Goal: Information Seeking & Learning: Learn about a topic

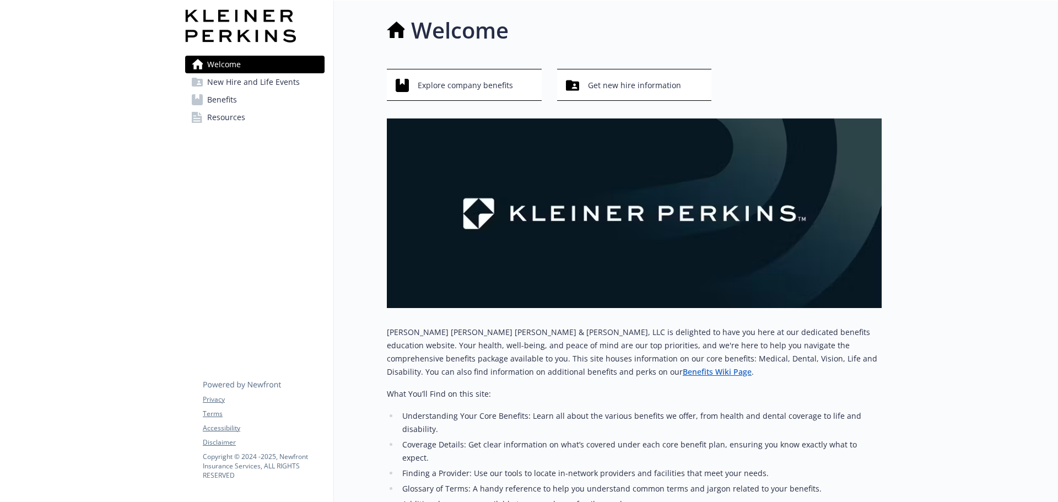
click at [211, 101] on span "Benefits" at bounding box center [222, 100] width 30 height 18
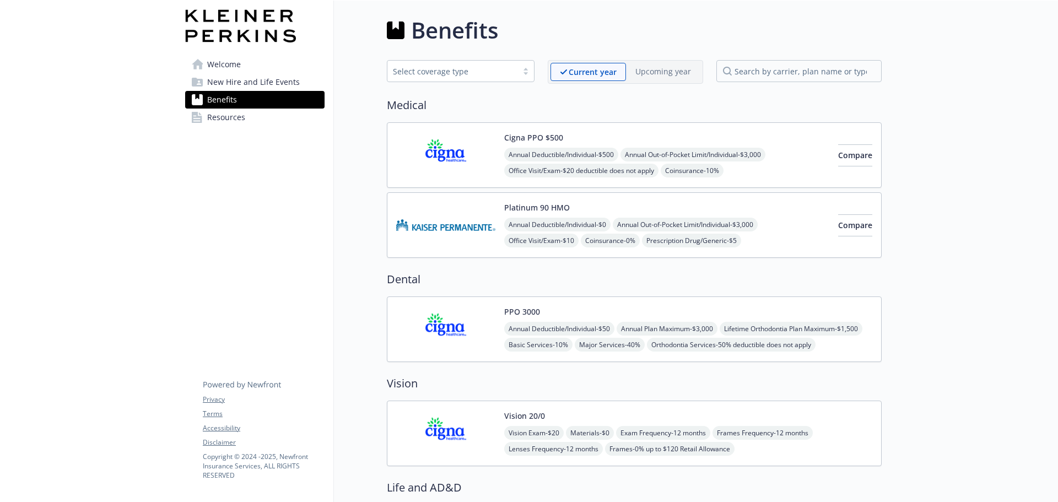
scroll to position [55, 0]
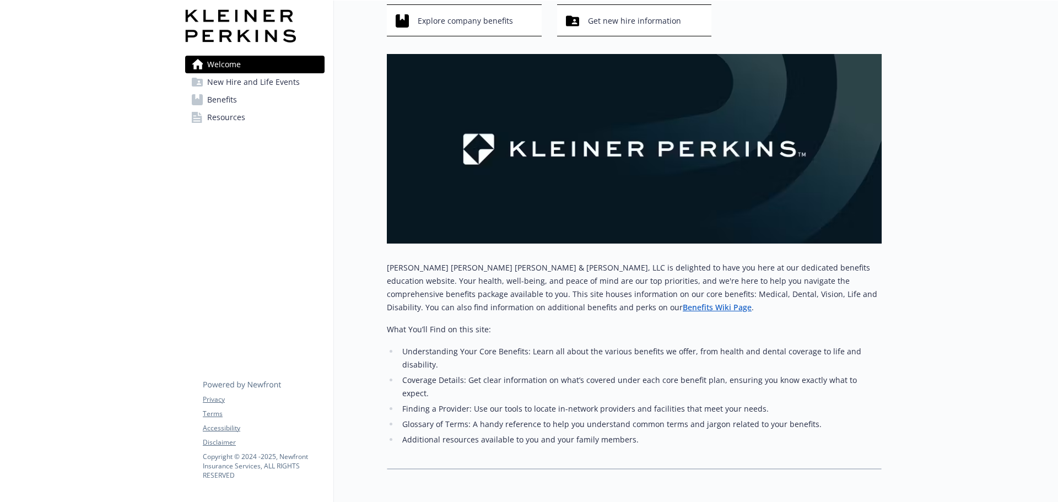
scroll to position [106, 0]
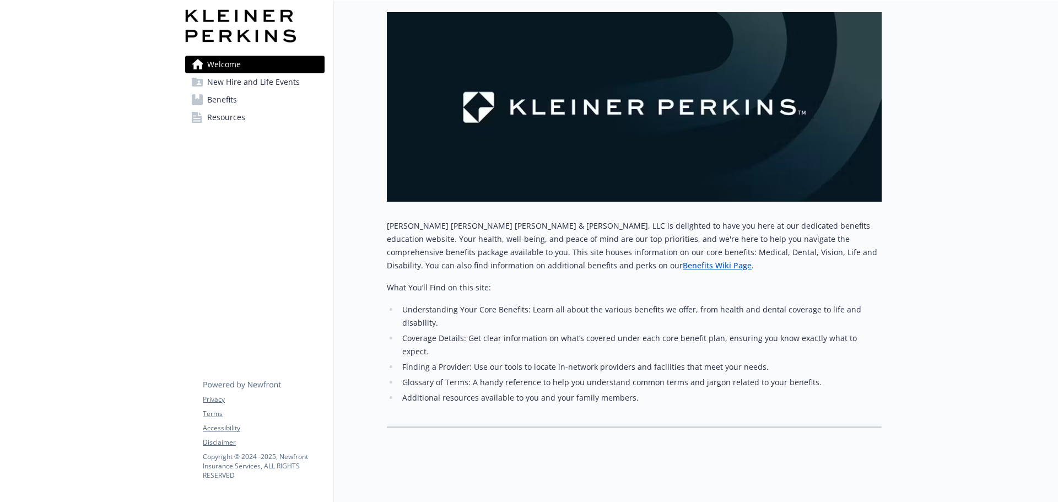
click at [222, 96] on span "Benefits" at bounding box center [222, 100] width 30 height 18
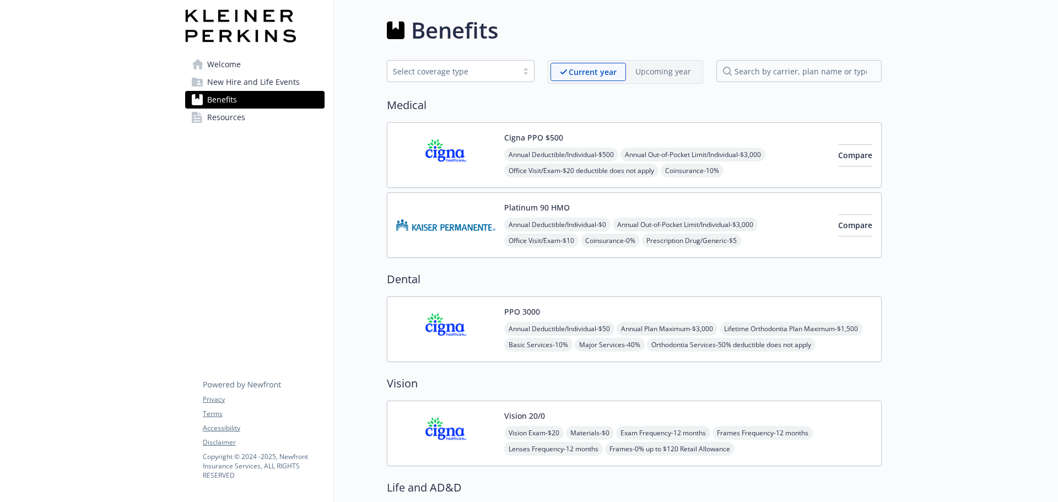
click at [423, 161] on img at bounding box center [445, 155] width 99 height 47
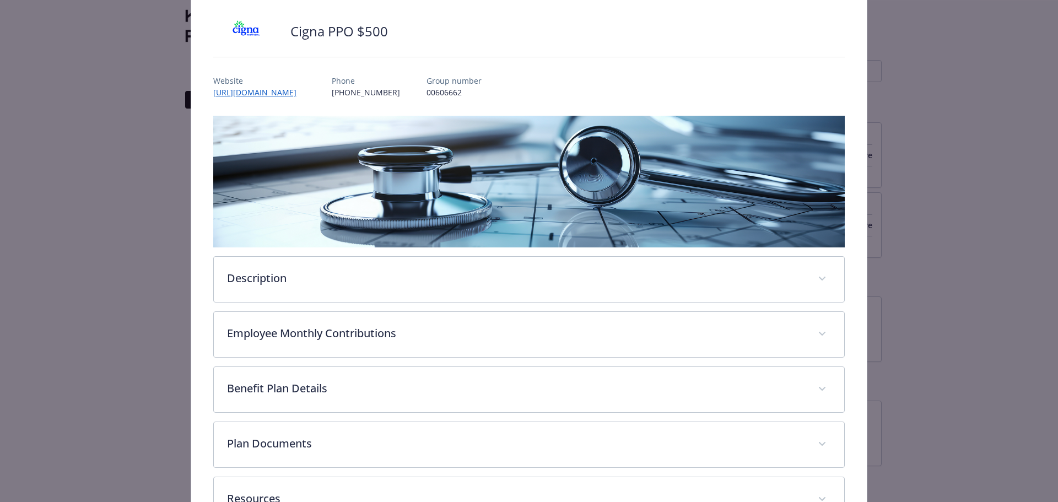
scroll to position [152, 0]
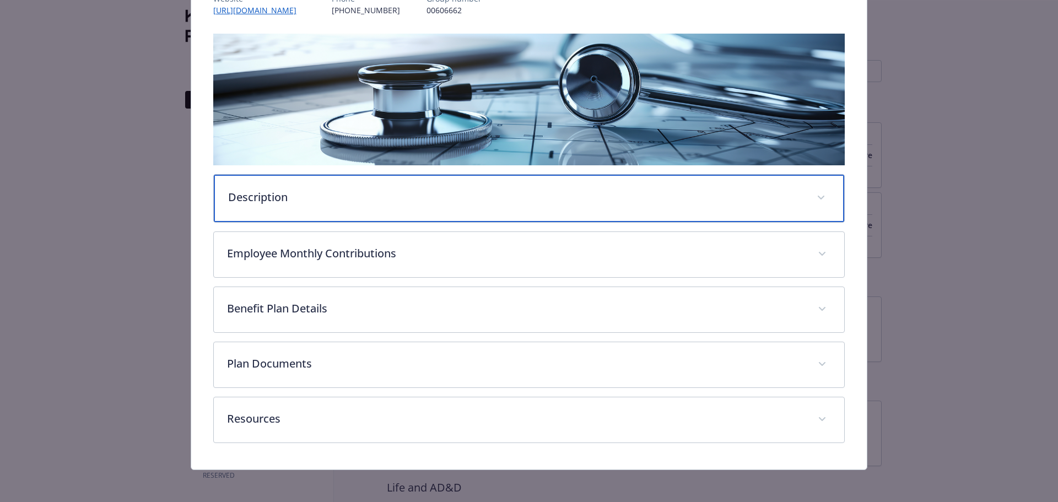
click at [307, 211] on div "Description" at bounding box center [529, 198] width 631 height 47
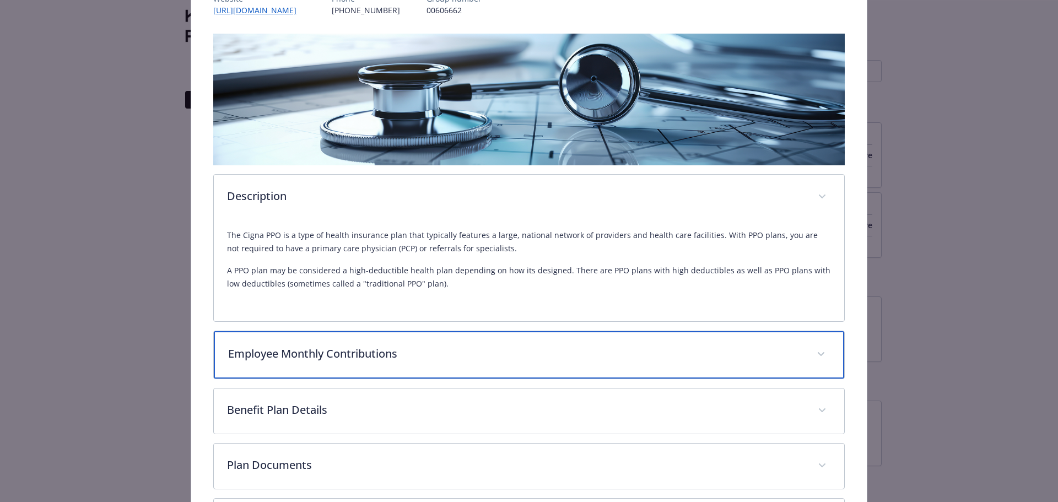
click at [331, 358] on p "Employee Monthly Contributions" at bounding box center [516, 354] width 576 height 17
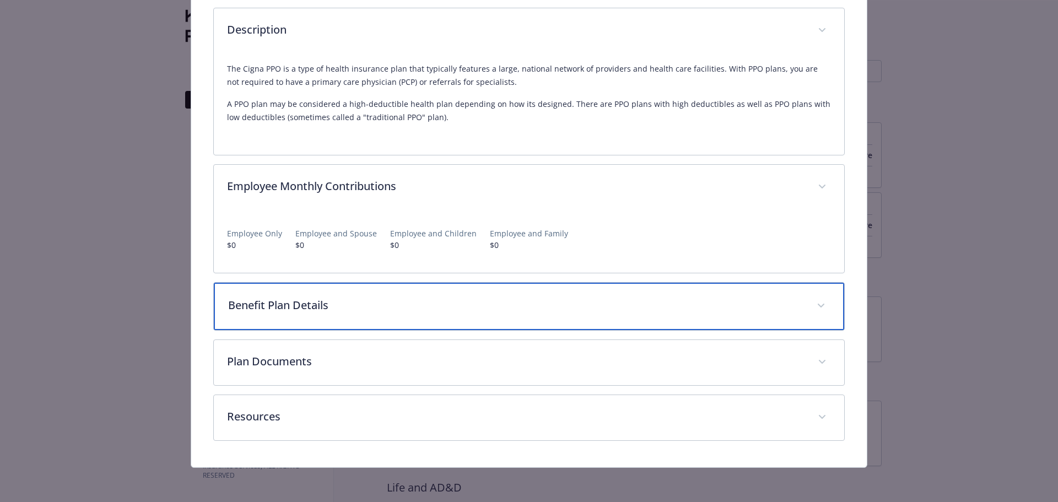
click at [348, 289] on div "Benefit Plan Details" at bounding box center [529, 306] width 631 height 47
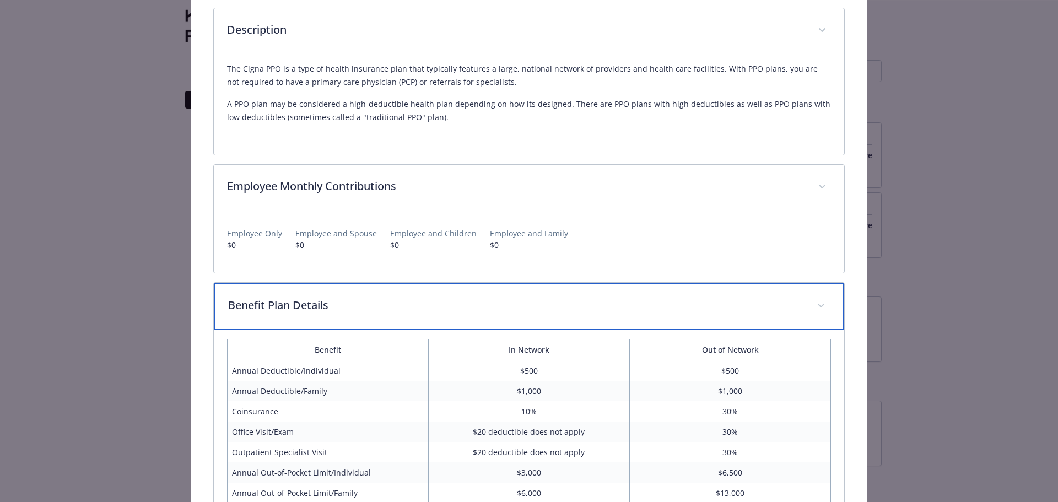
scroll to position [594, 0]
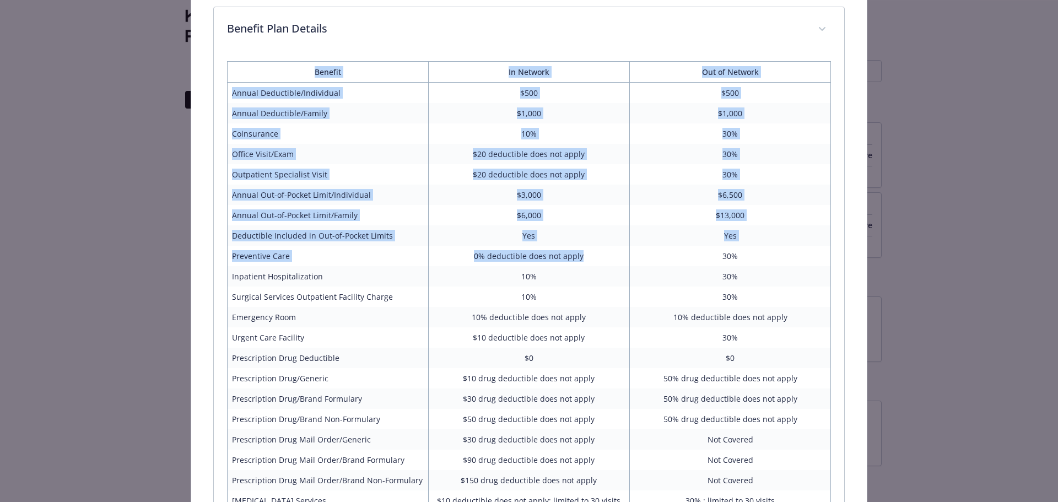
drag, startPoint x: 282, startPoint y: 78, endPoint x: 623, endPoint y: 254, distance: 384.3
click at [623, 254] on table "Benefit In Network Out of Network Annual Deductible/Individual $500 $500 Annual…" at bounding box center [529, 296] width 605 height 471
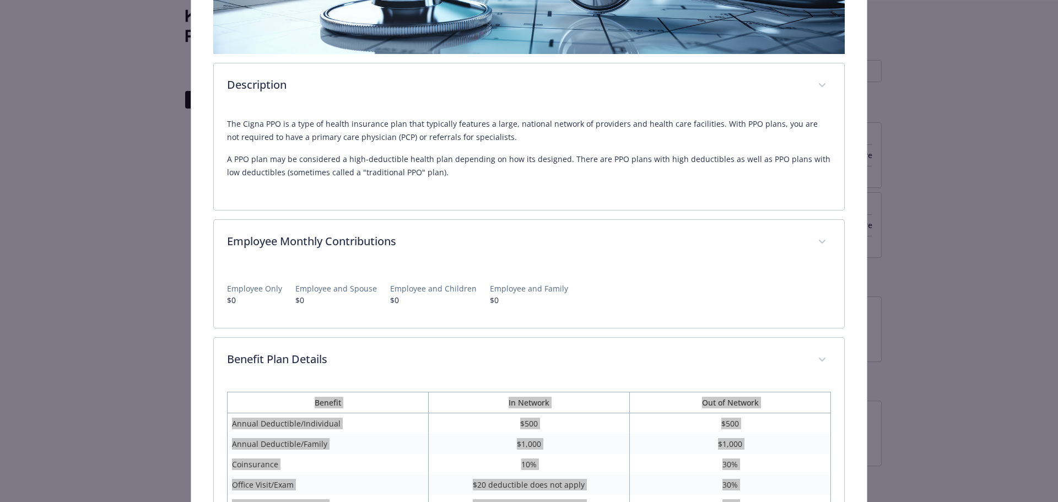
scroll to position [429, 0]
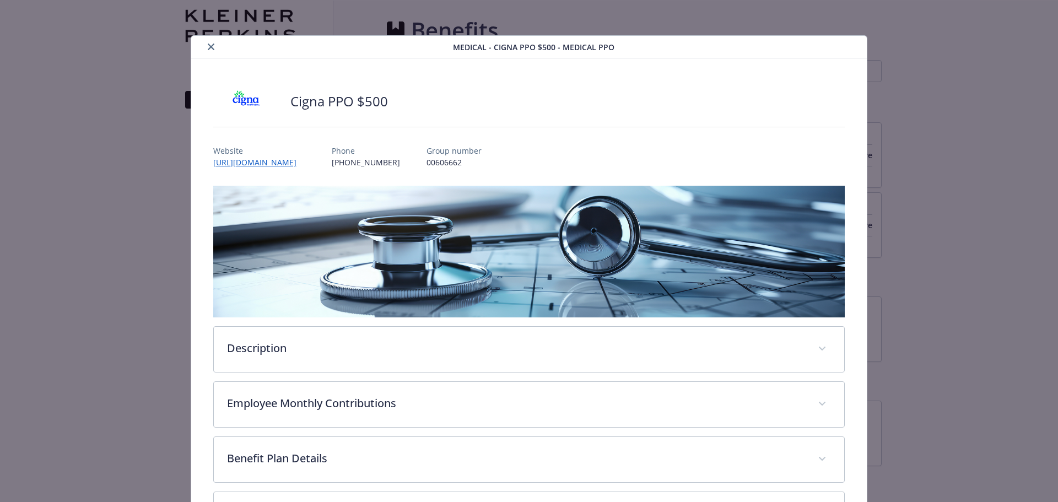
scroll to position [33, 0]
